Goal: Task Accomplishment & Management: Manage account settings

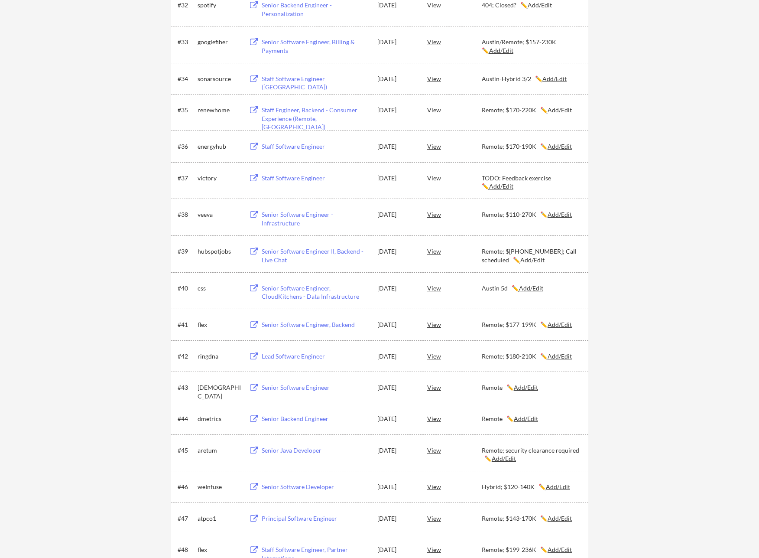
scroll to position [1161, 0]
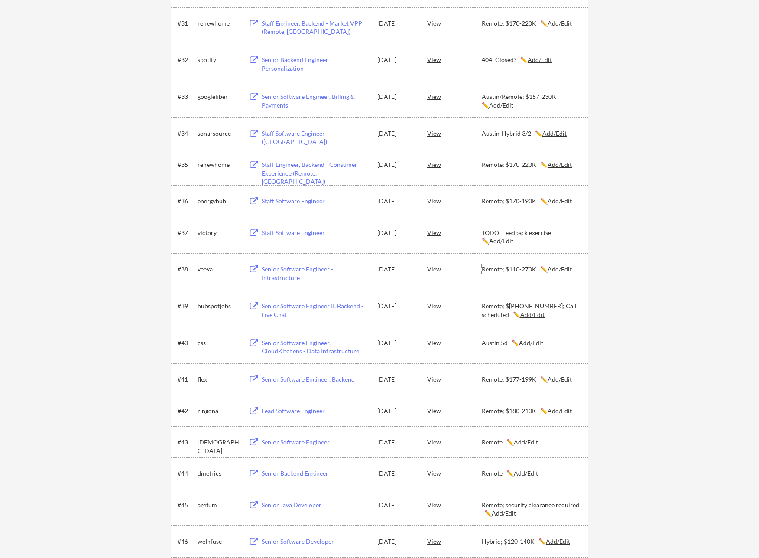
click at [559, 269] on u "Add/Edit" at bounding box center [560, 268] width 24 height 7
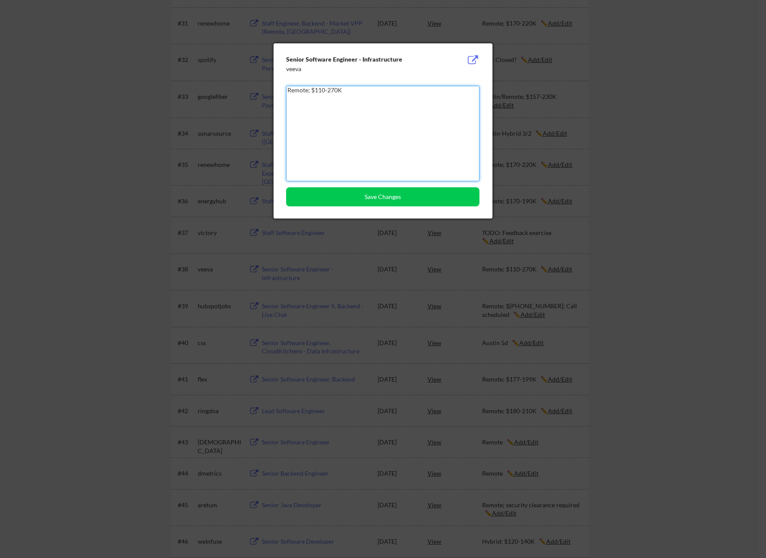
click at [289, 90] on textarea "Remote; $110-270K" at bounding box center [382, 133] width 193 height 95
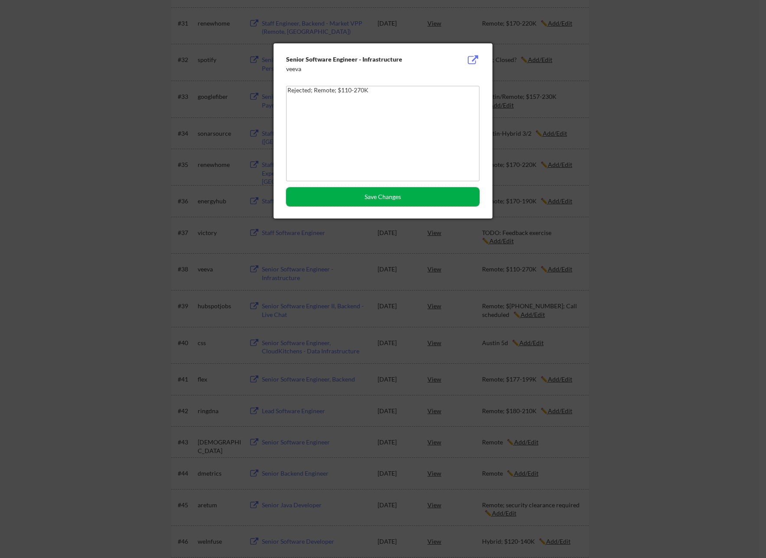
click at [375, 199] on button "Save Changes" at bounding box center [382, 196] width 193 height 19
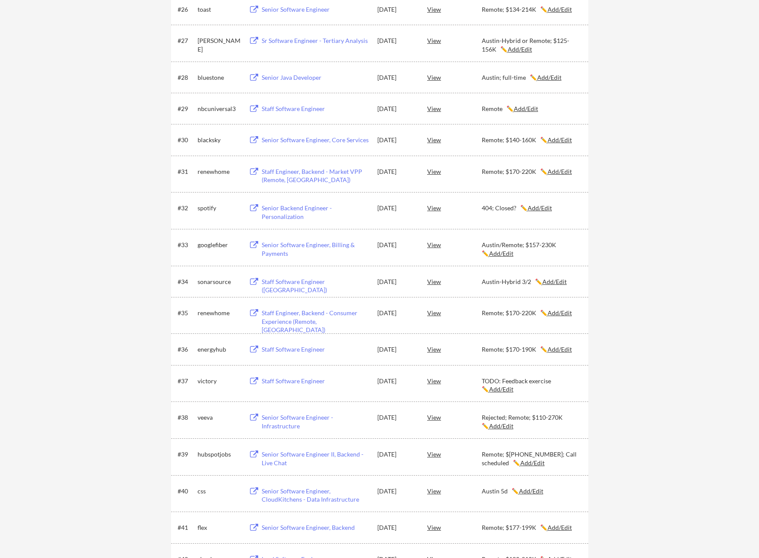
scroll to position [923, 0]
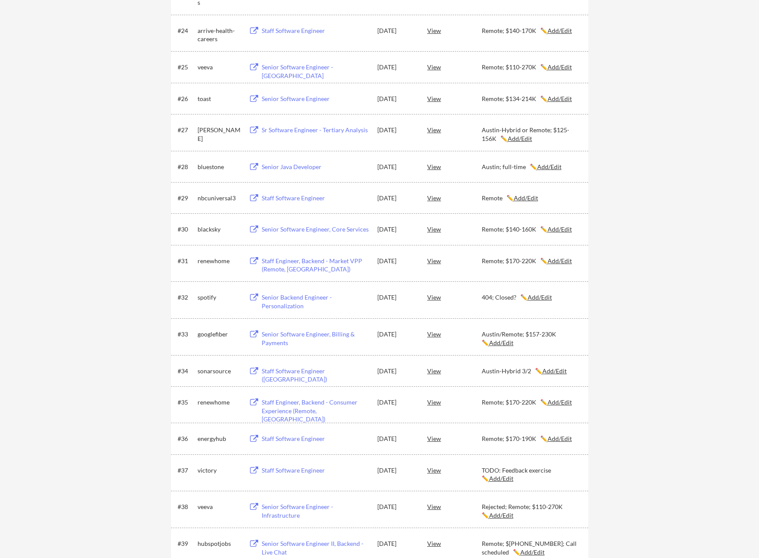
click at [555, 375] on div "Austin-Hybrid 3/2 ✏️ Add/Edit" at bounding box center [531, 371] width 99 height 16
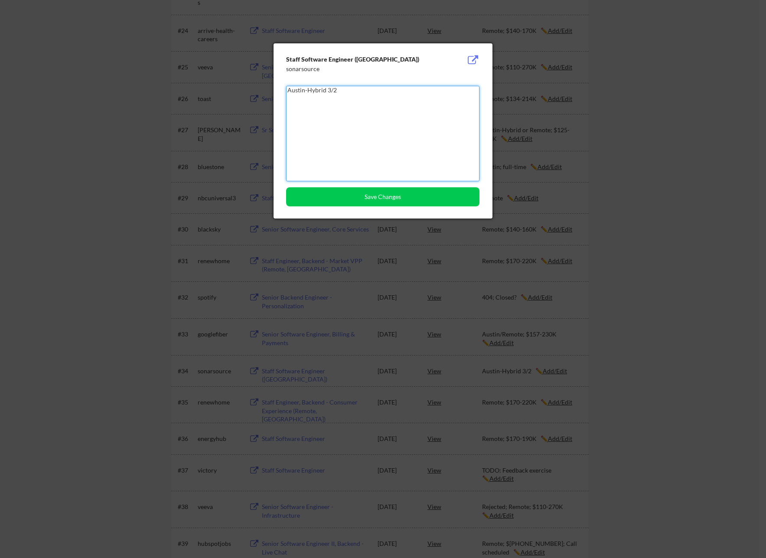
click at [289, 90] on textarea "Austin-Hybrid 3/2" at bounding box center [382, 133] width 193 height 95
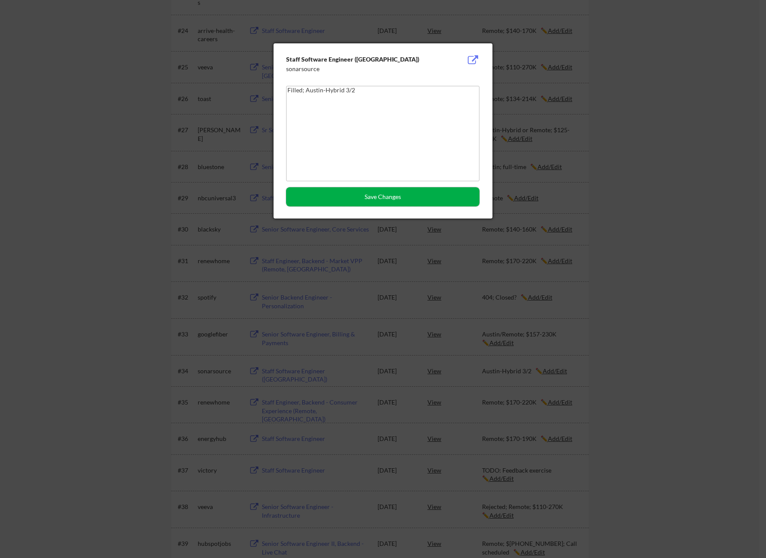
click at [386, 192] on button "Save Changes" at bounding box center [382, 196] width 193 height 19
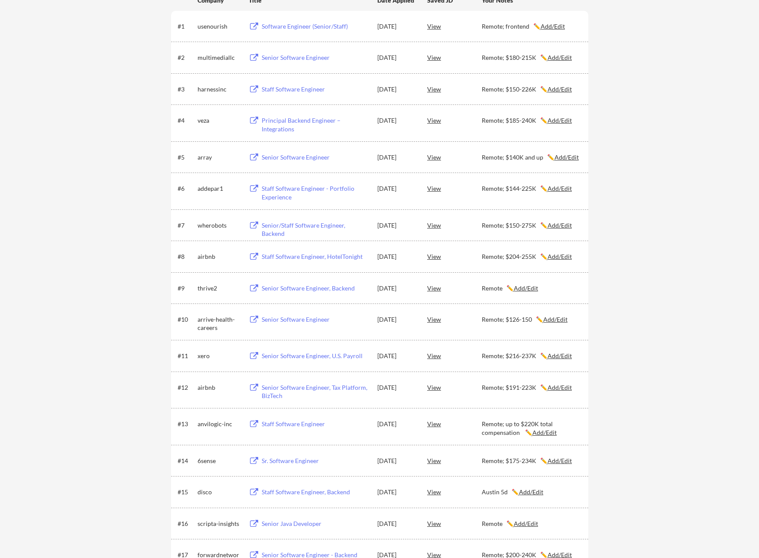
scroll to position [153, 0]
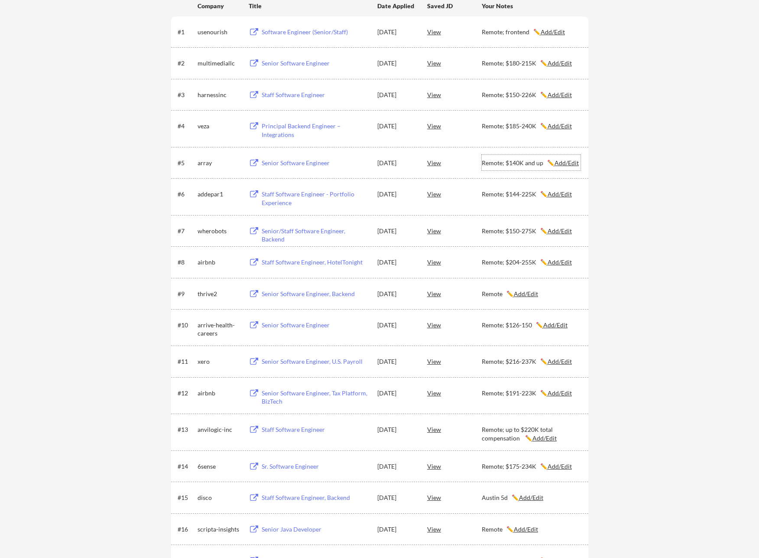
click at [562, 161] on u "Add/Edit" at bounding box center [567, 162] width 24 height 7
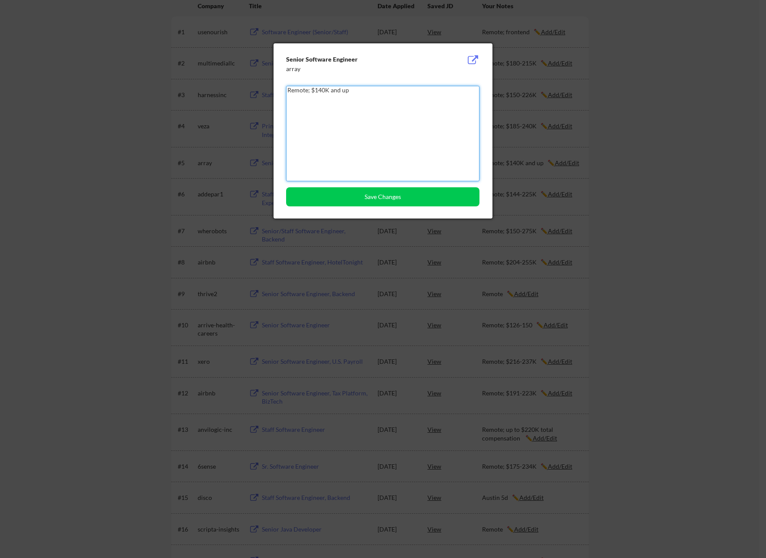
click at [287, 91] on textarea "Remote; $140K and up" at bounding box center [382, 133] width 193 height 95
type textarea "TODO: Assessments; Remote; $140K and up"
click at [380, 198] on button "Save Changes" at bounding box center [382, 196] width 193 height 19
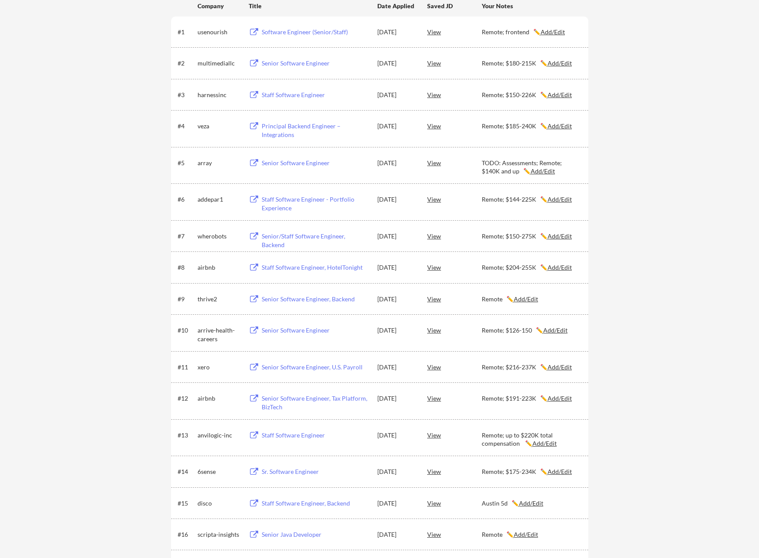
click at [271, 162] on div "Senior Software Engineer" at bounding box center [315, 163] width 107 height 9
